Goal: Task Accomplishment & Management: Manage account settings

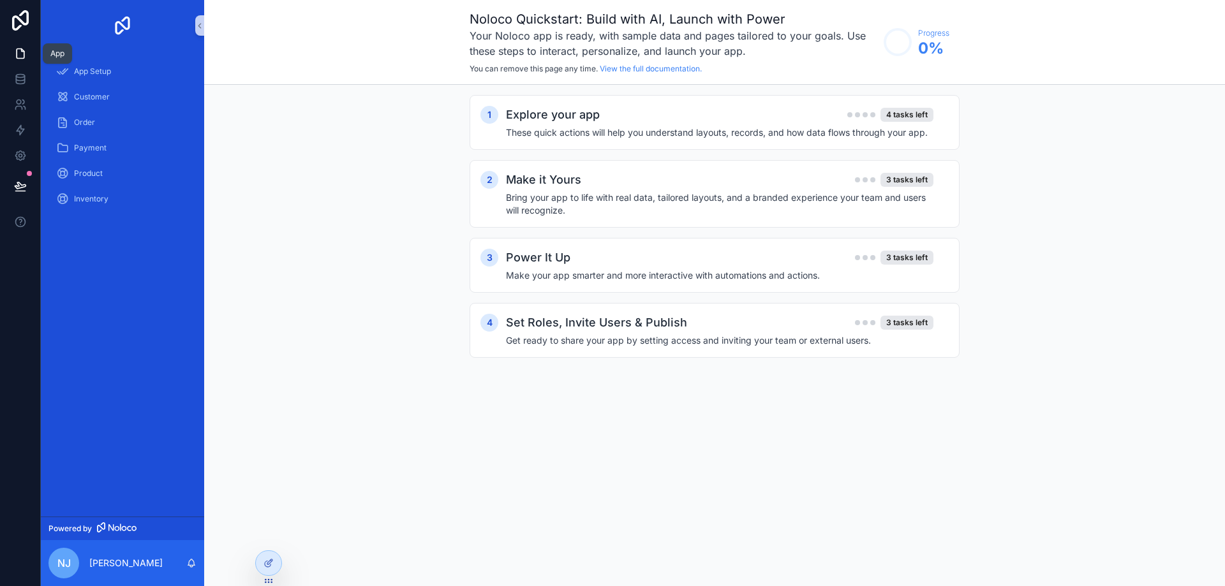
click at [14, 57] on icon at bounding box center [20, 53] width 13 height 13
click at [23, 78] on icon at bounding box center [20, 79] width 13 height 13
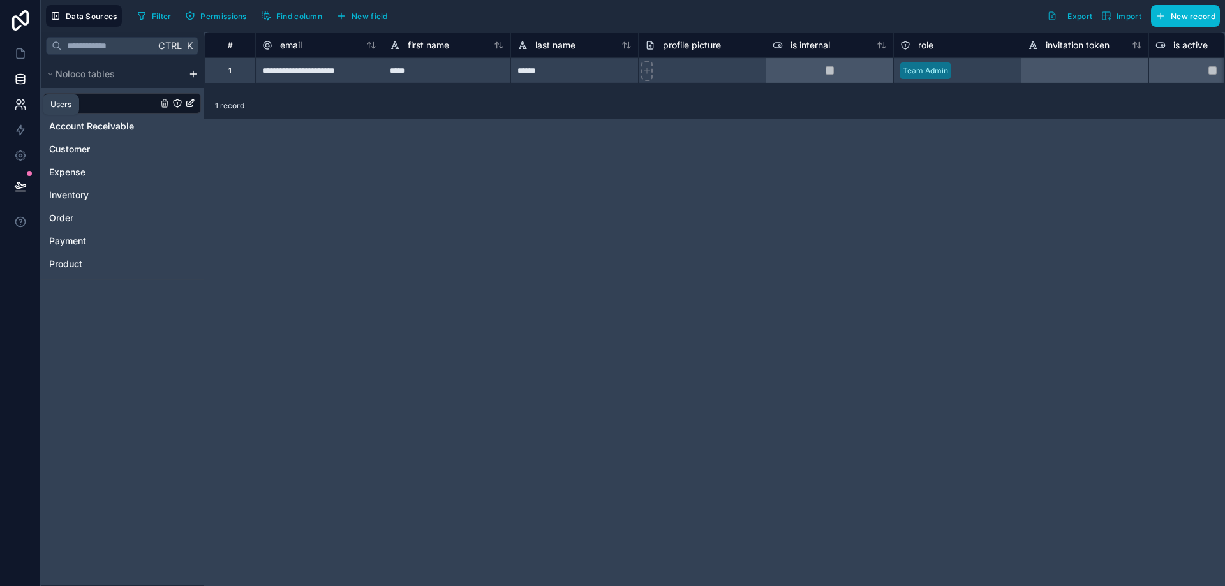
click at [18, 107] on icon at bounding box center [20, 104] width 13 height 13
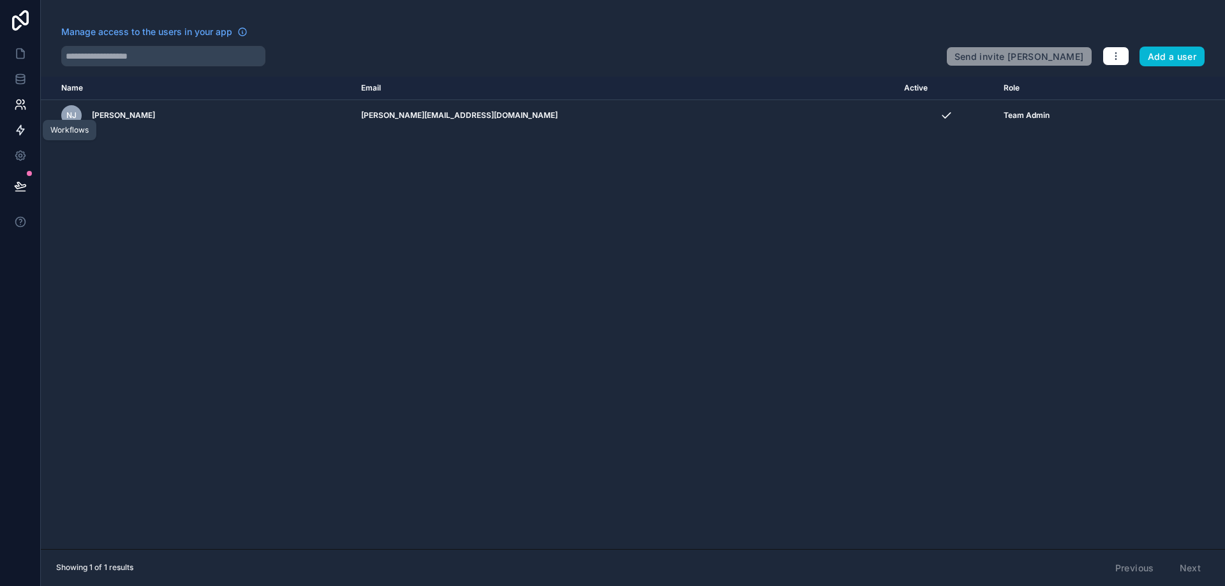
click at [20, 128] on icon at bounding box center [20, 130] width 13 height 13
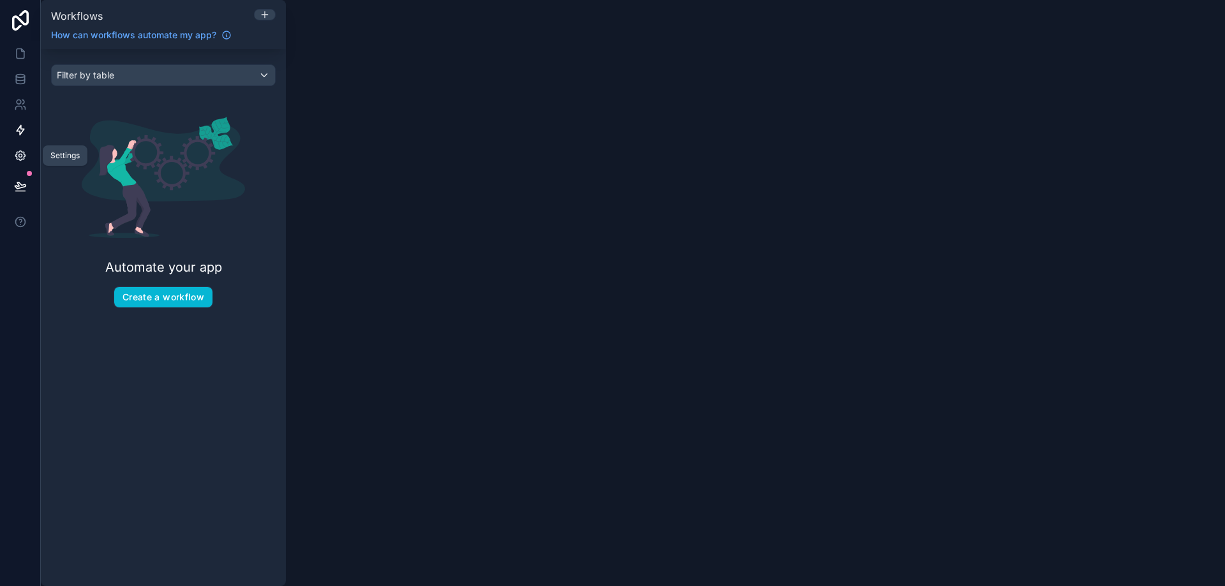
click at [21, 154] on icon at bounding box center [20, 155] width 3 height 3
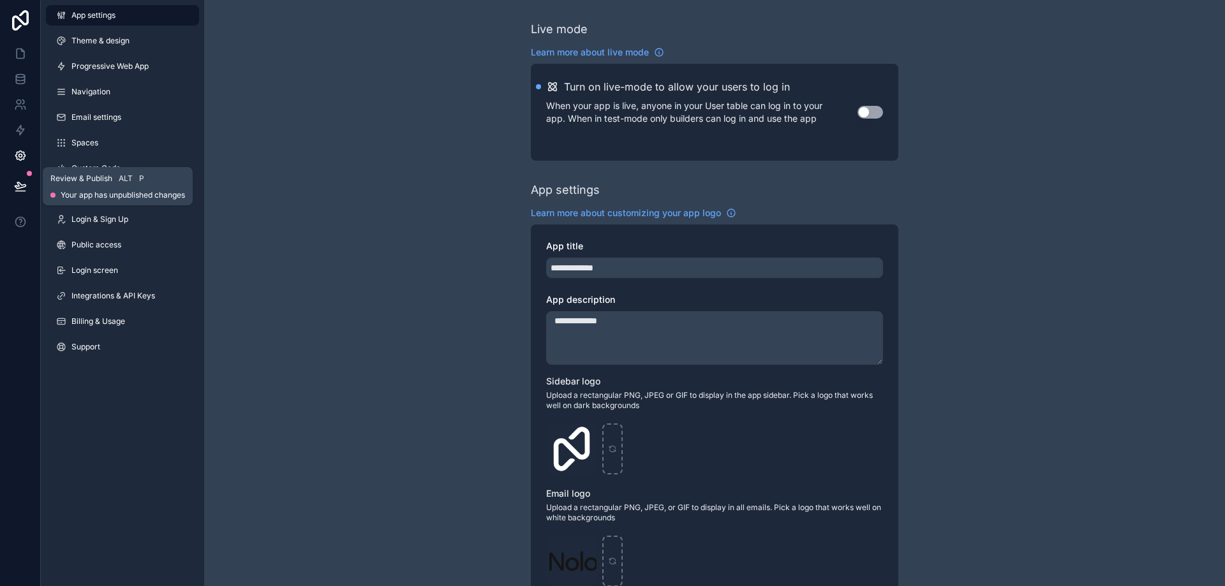
click at [21, 188] on icon at bounding box center [20, 185] width 11 height 6
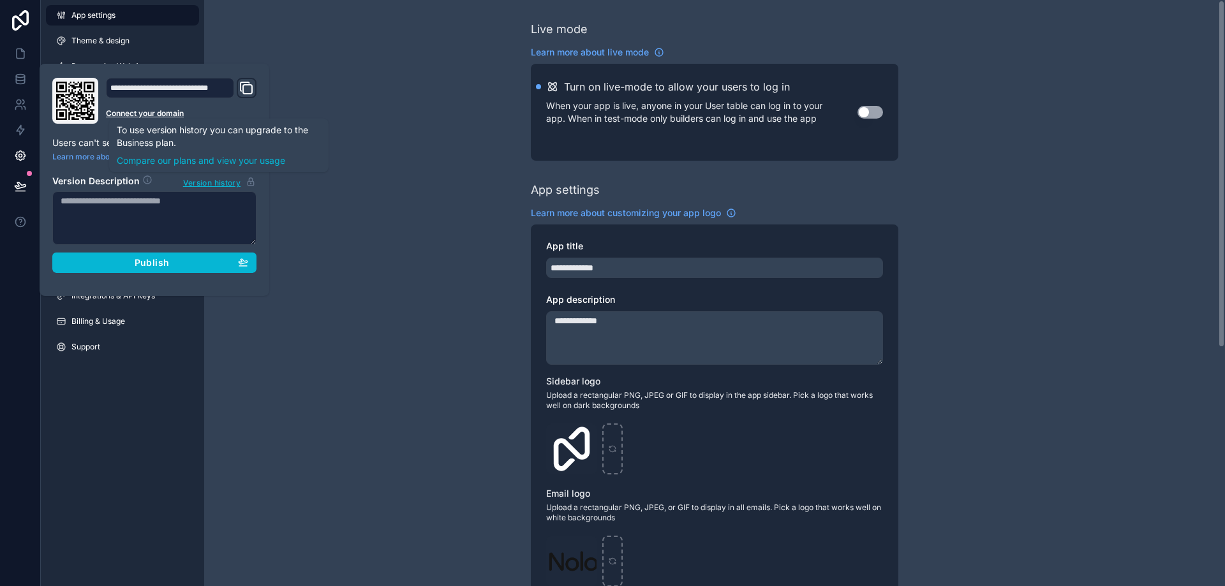
click at [329, 144] on div "**********" at bounding box center [714, 494] width 1021 height 988
